Goal: Task Accomplishment & Management: Use online tool/utility

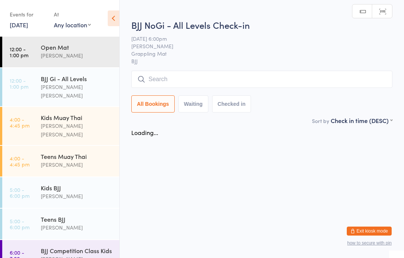
scroll to position [137, 0]
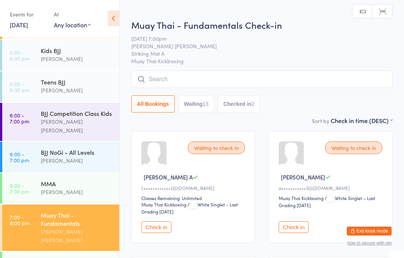
click at [165, 81] on input "search" at bounding box center [261, 79] width 261 height 17
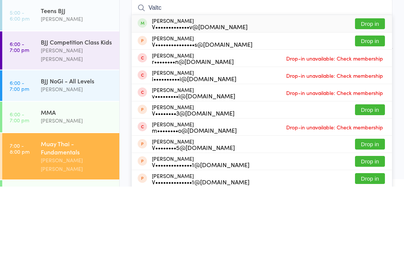
scroll to position [71, 0]
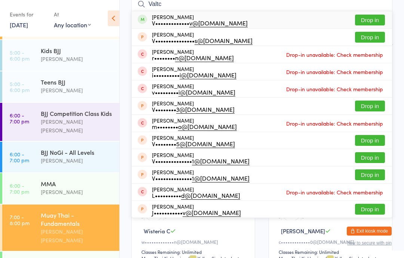
type input "Valtc"
click at [368, 21] on button "Drop in" at bounding box center [370, 20] width 30 height 11
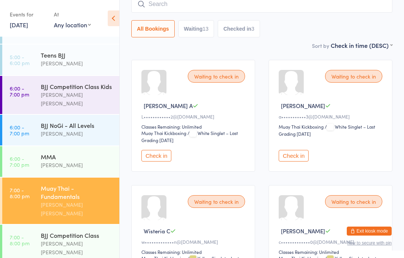
scroll to position [165, 0]
click at [85, 184] on div "Muay Thai - Fundamentals" at bounding box center [77, 192] width 72 height 16
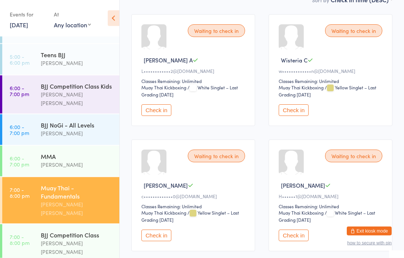
scroll to position [0, 0]
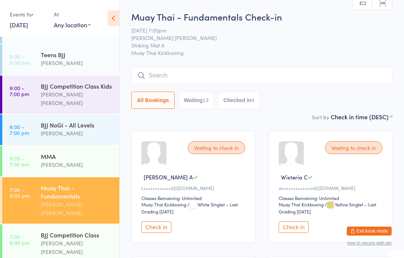
click at [237, 74] on input "search" at bounding box center [261, 75] width 261 height 17
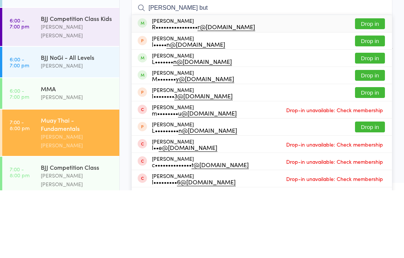
type input "[PERSON_NAME] but"
click at [367, 86] on button "Drop in" at bounding box center [370, 91] width 30 height 11
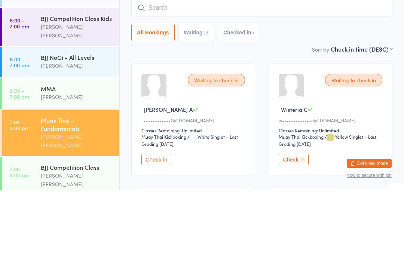
click at [299, 45] on div "Muay Thai - Fundamentals Check-in [DATE] 7:00pm [PERSON_NAME] [PERSON_NAME] Str…" at bounding box center [261, 61] width 261 height 102
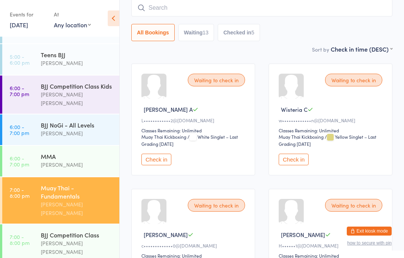
click at [298, 163] on button "Check in" at bounding box center [294, 160] width 30 height 12
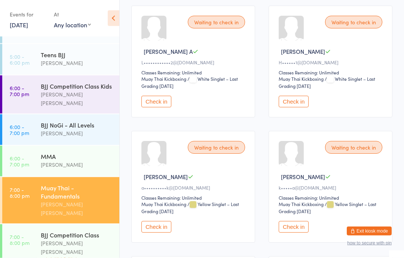
scroll to position [127, 0]
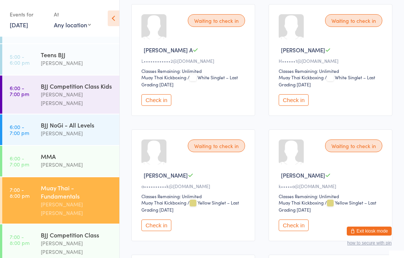
click at [145, 227] on button "Check in" at bounding box center [156, 226] width 30 height 12
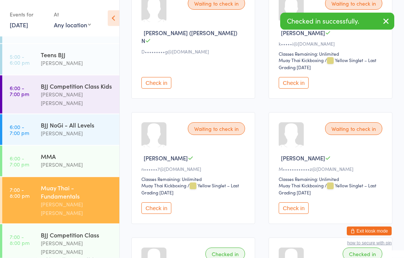
scroll to position [521, 0]
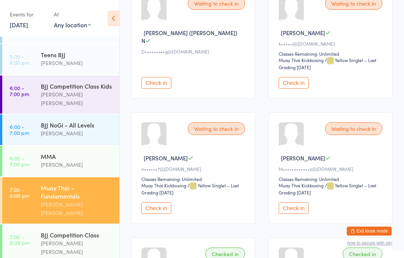
click at [295, 214] on button "Check in" at bounding box center [294, 208] width 30 height 12
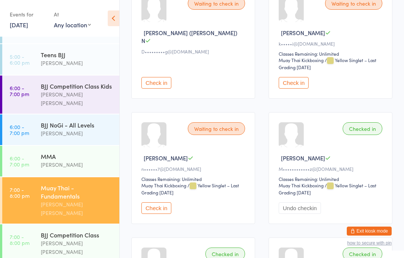
click at [49, 184] on div "Muay Thai - Fundamentals" at bounding box center [77, 192] width 72 height 16
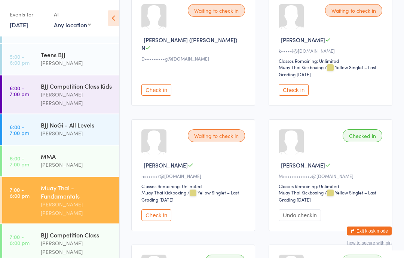
scroll to position [514, 0]
click at [153, 221] on button "Check in" at bounding box center [156, 216] width 30 height 12
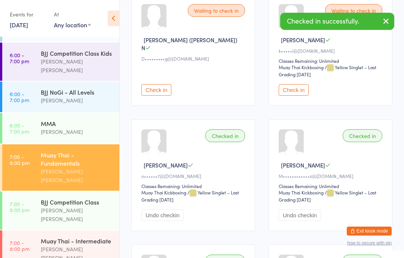
scroll to position [197, 0]
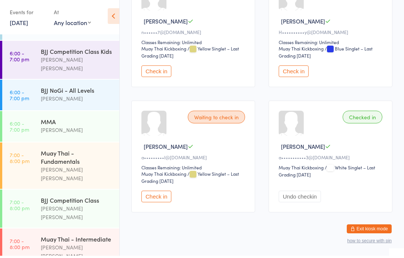
scroll to position [529, 0]
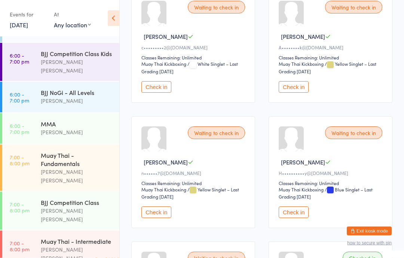
scroll to position [395, 0]
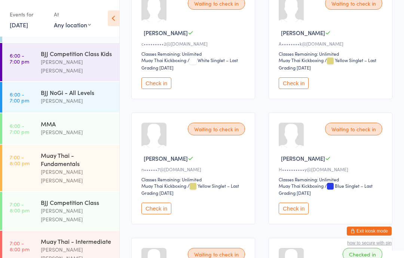
click at [157, 214] on button "Check in" at bounding box center [156, 209] width 30 height 12
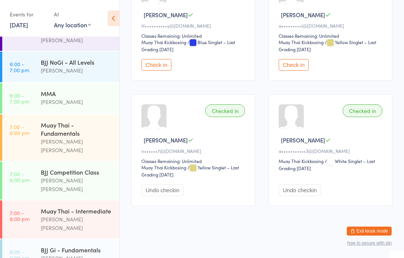
scroll to position [227, 0]
